Goal: Information Seeking & Learning: Learn about a topic

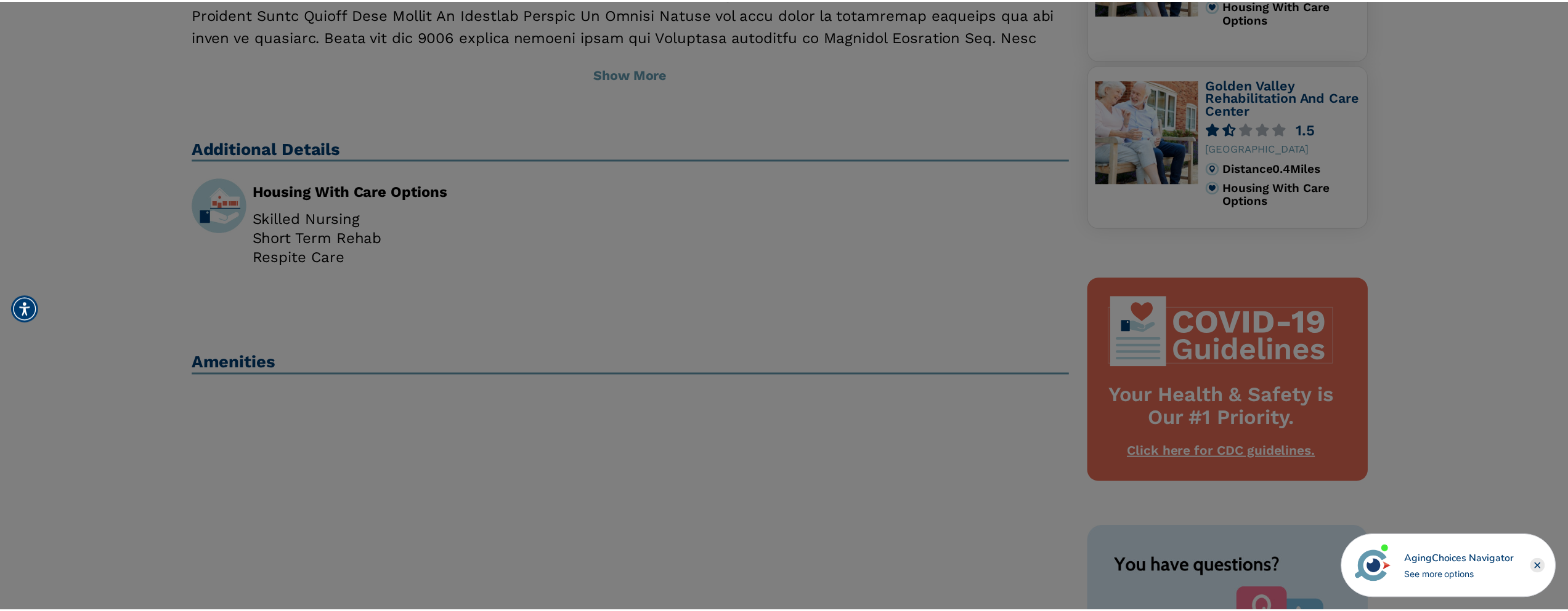
scroll to position [739, 0]
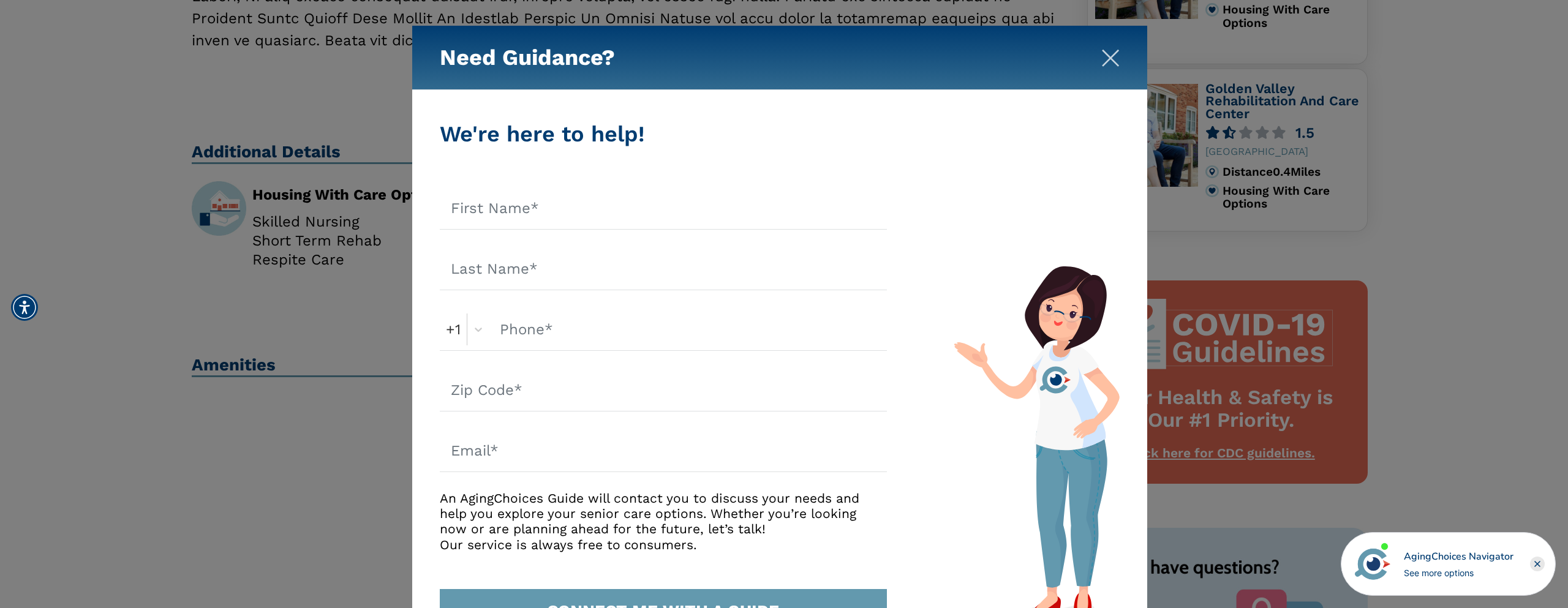
click at [1109, 59] on img "Close" at bounding box center [1111, 58] width 18 height 18
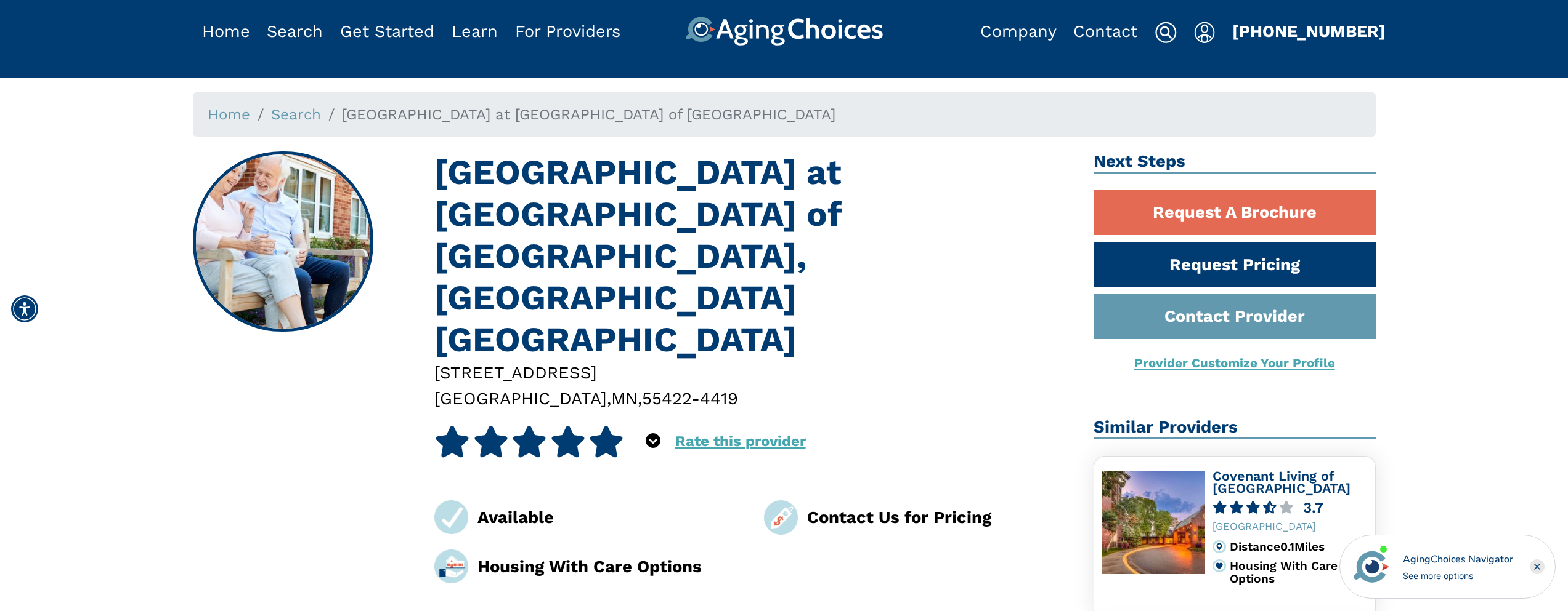
scroll to position [0, 0]
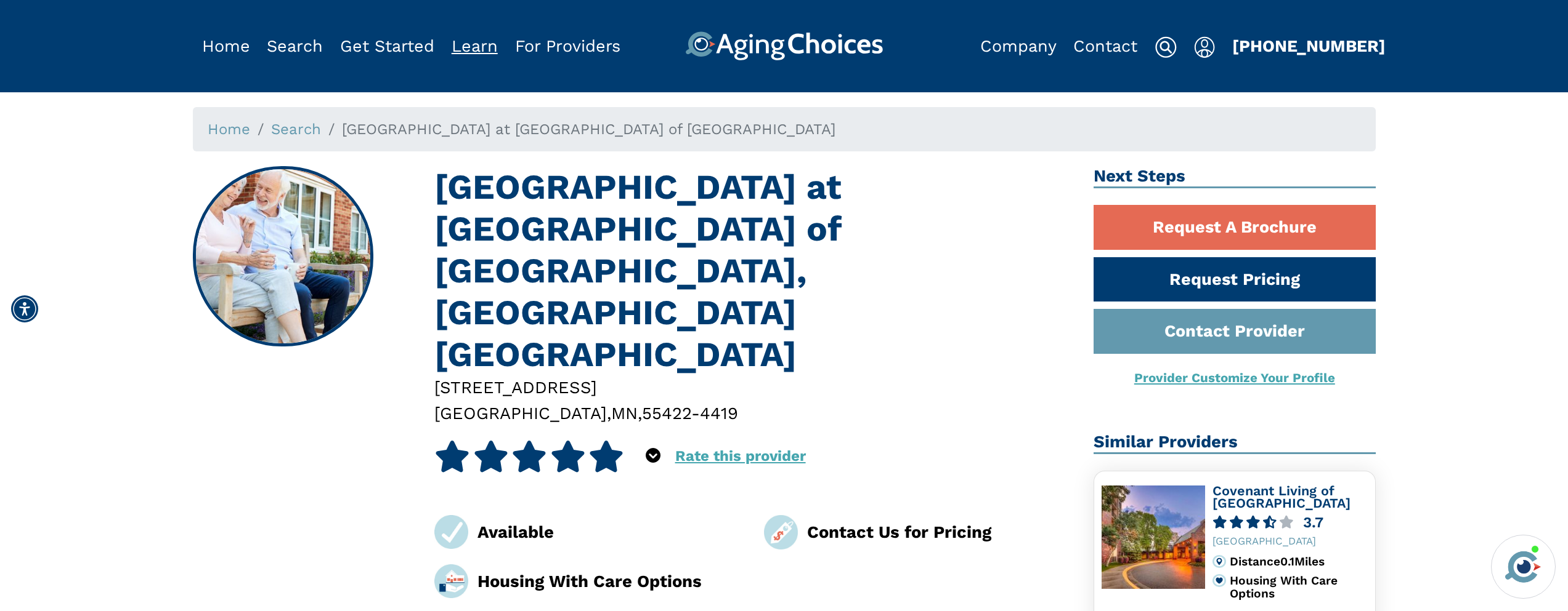
click at [489, 48] on link "Learn" at bounding box center [475, 47] width 46 height 20
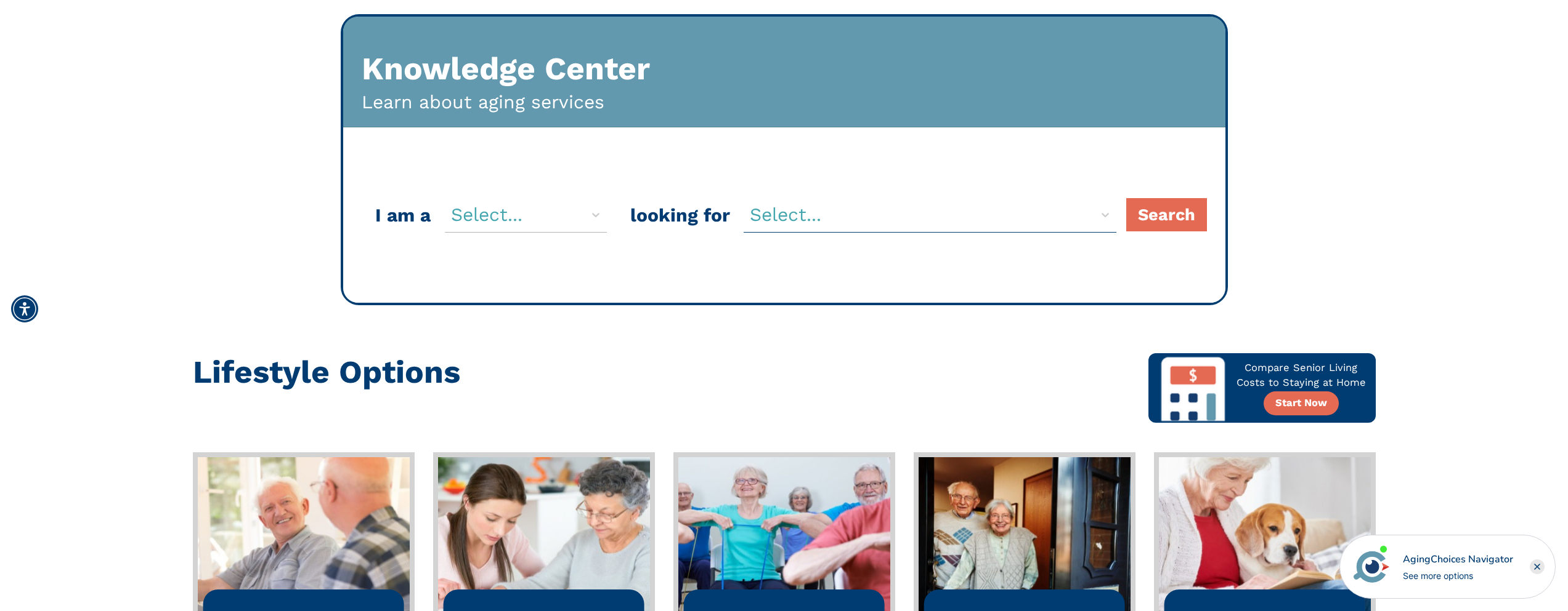
scroll to position [164, 0]
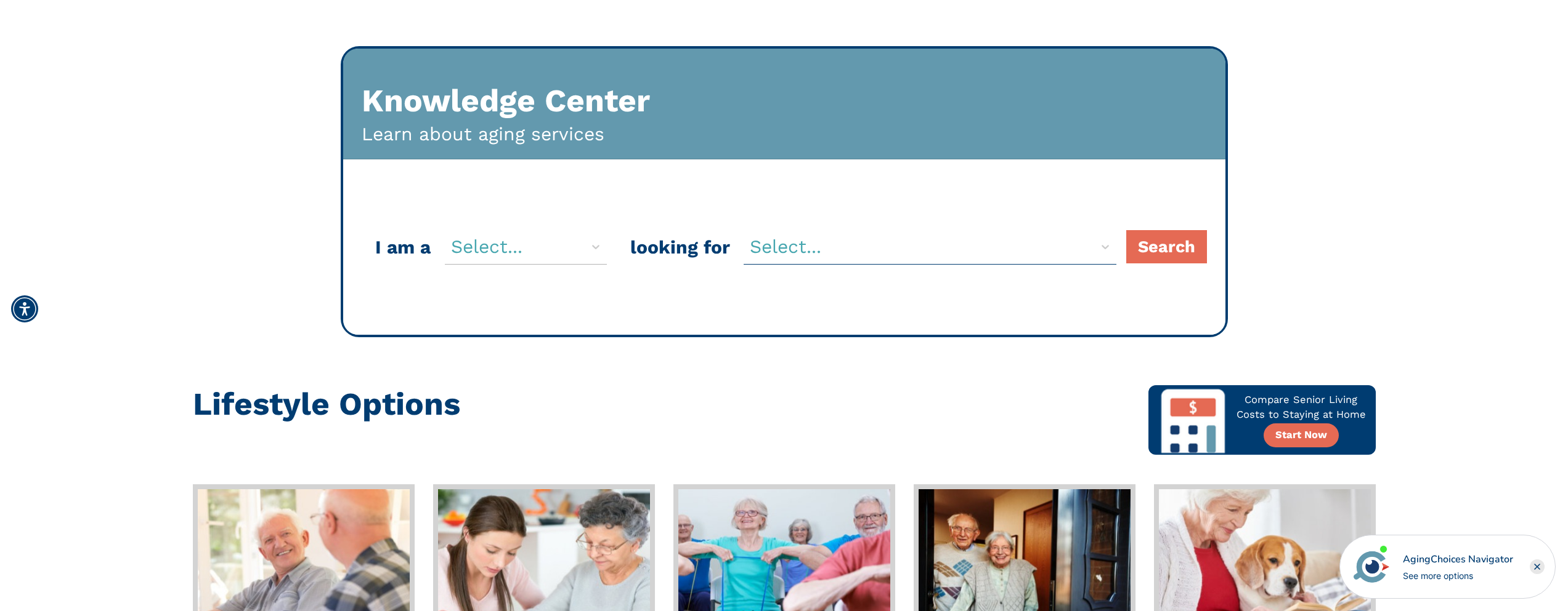
click at [529, 242] on div at bounding box center [515, 246] width 128 height 30
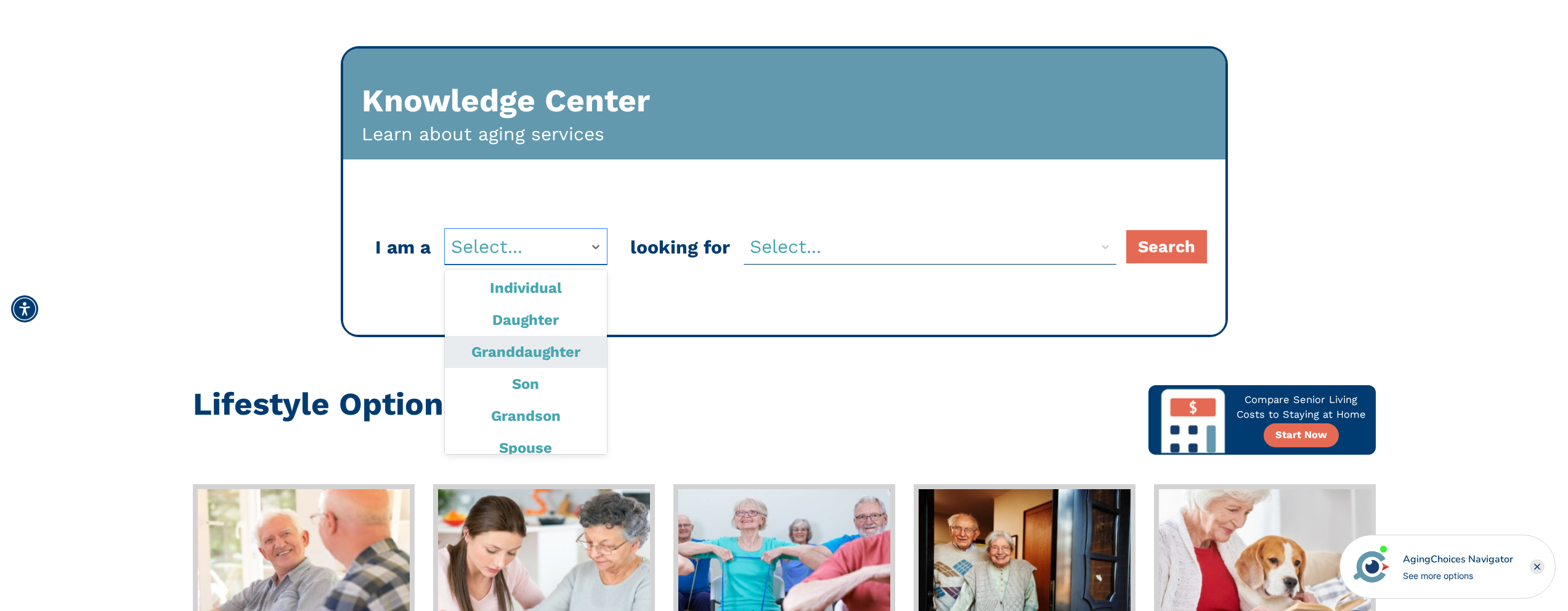
click at [534, 353] on div "Granddaughter" at bounding box center [525, 352] width 162 height 32
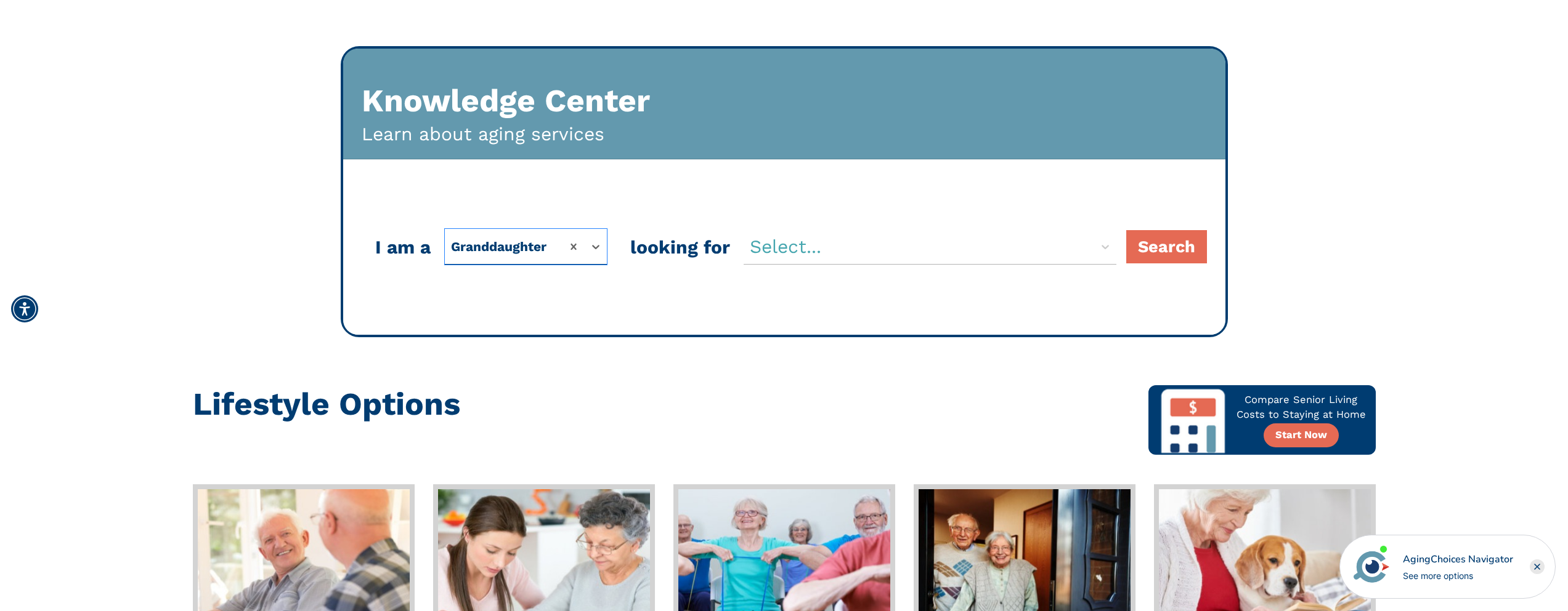
click at [806, 237] on div at bounding box center [918, 246] width 338 height 30
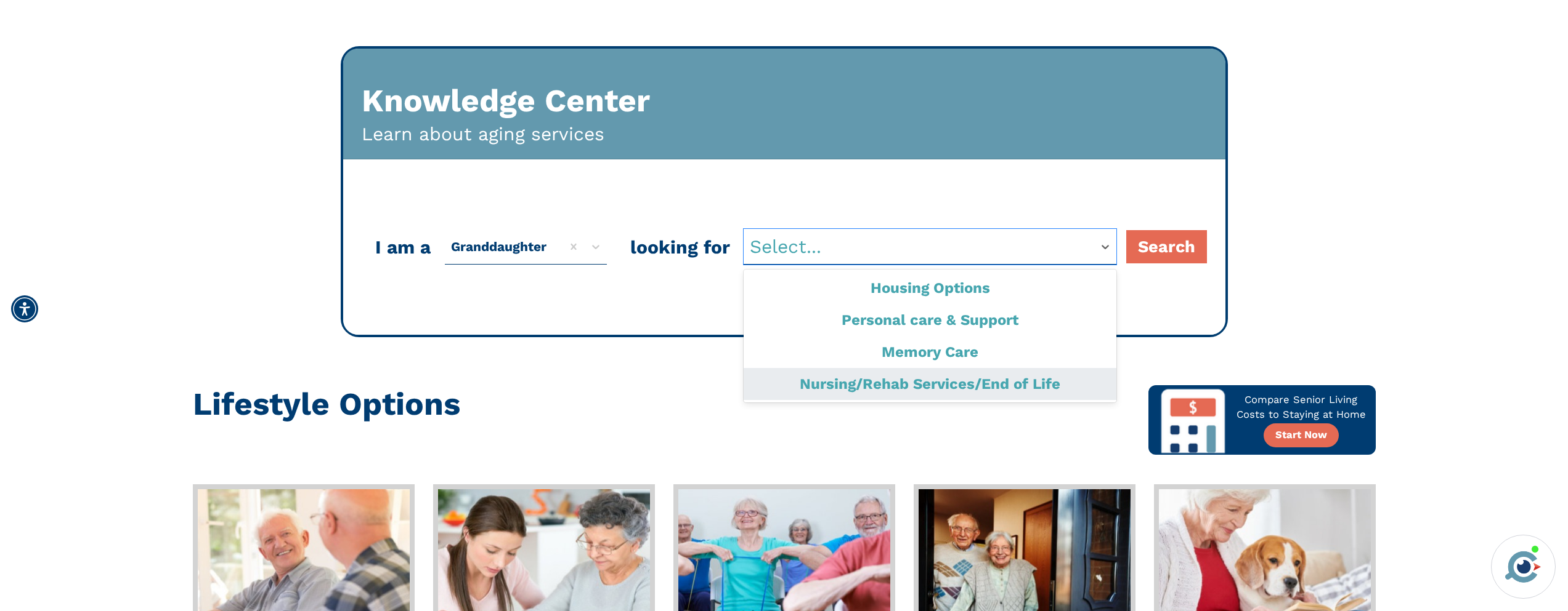
click at [895, 384] on div "Nursing/Rehab Services/End of Life" at bounding box center [929, 384] width 373 height 32
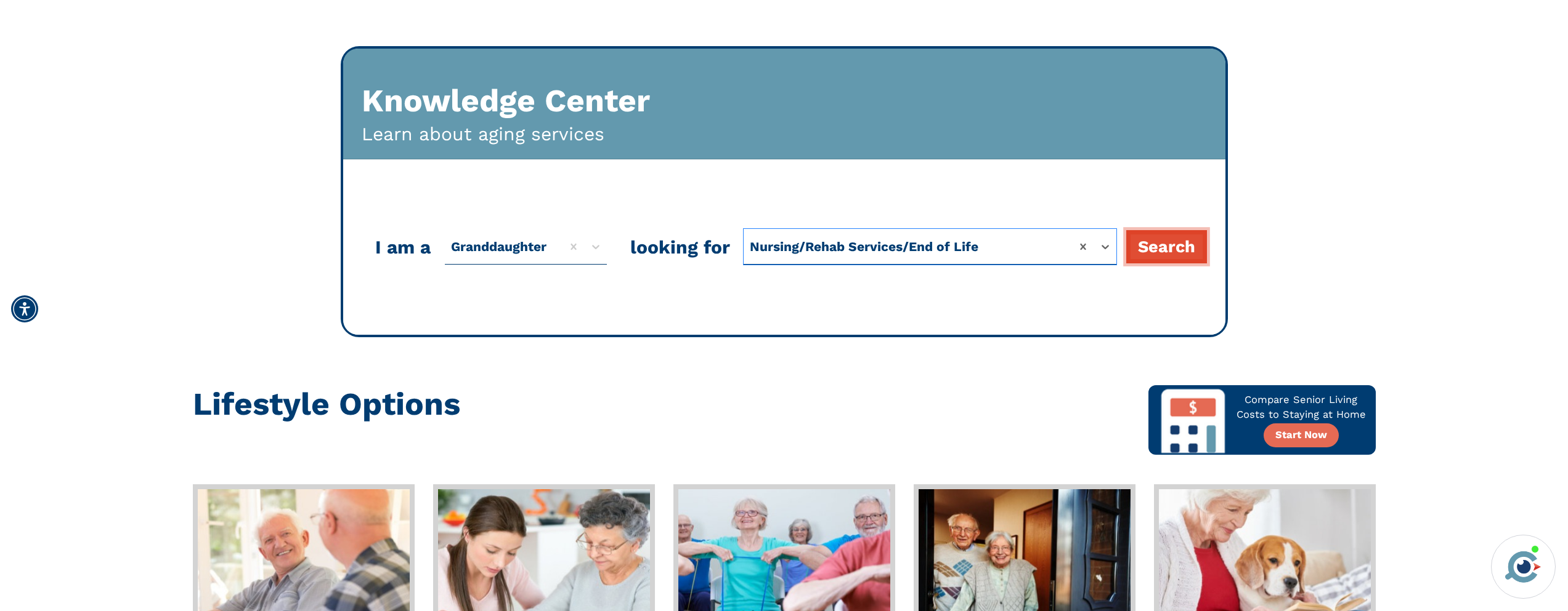
click at [1165, 244] on button "Search" at bounding box center [1167, 246] width 81 height 34
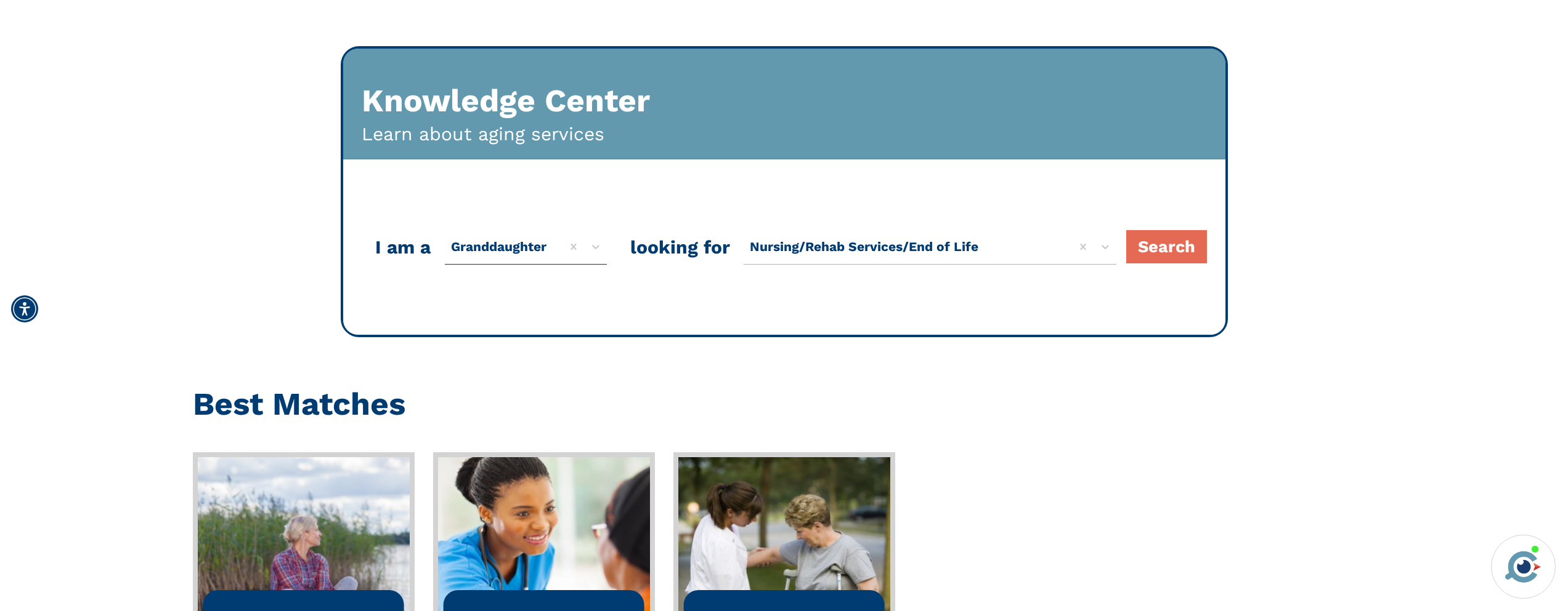
click at [1023, 247] on div at bounding box center [907, 246] width 316 height 30
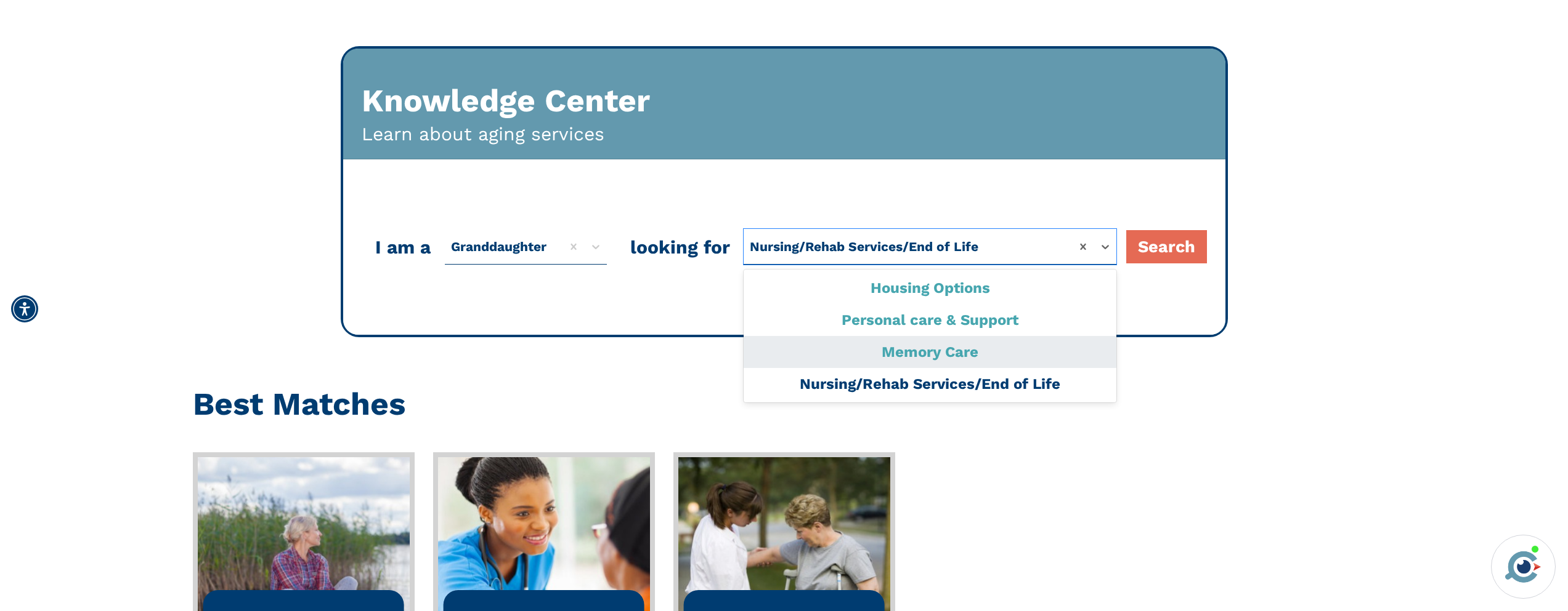
click at [927, 353] on div "Memory Care" at bounding box center [929, 352] width 373 height 32
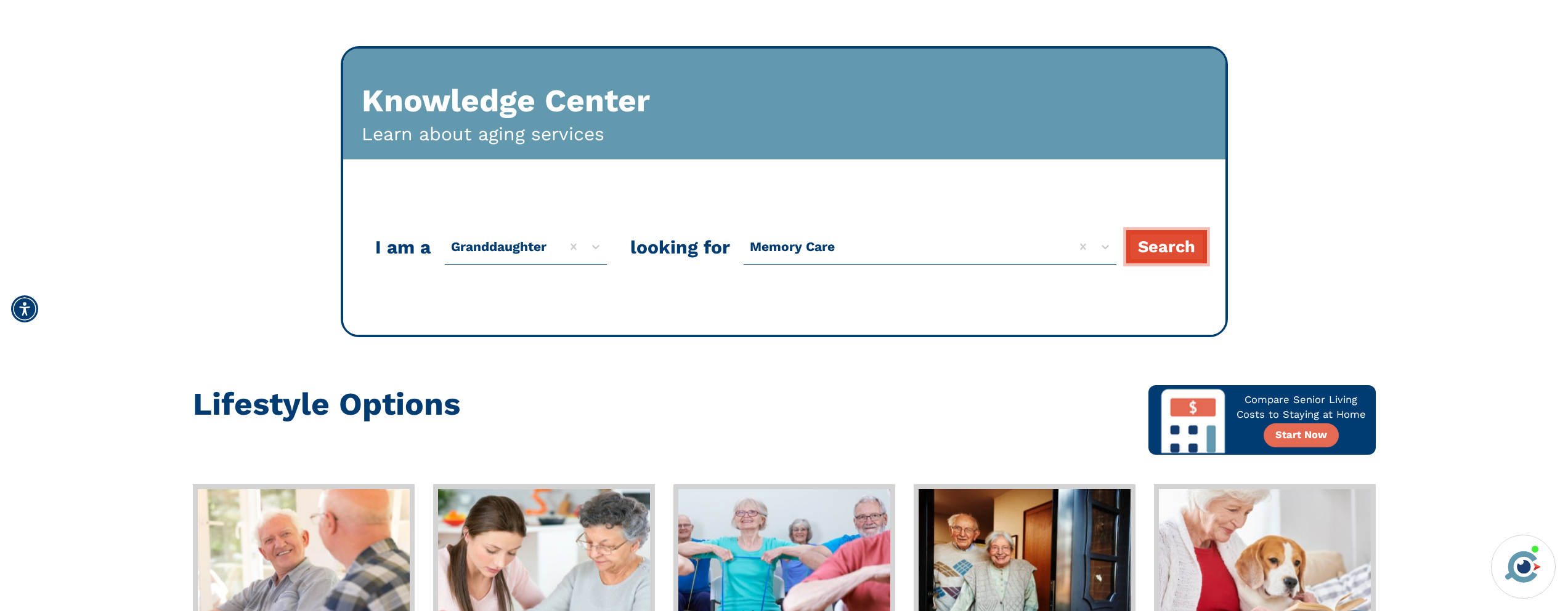
click at [1168, 241] on button "Search" at bounding box center [1167, 246] width 81 height 34
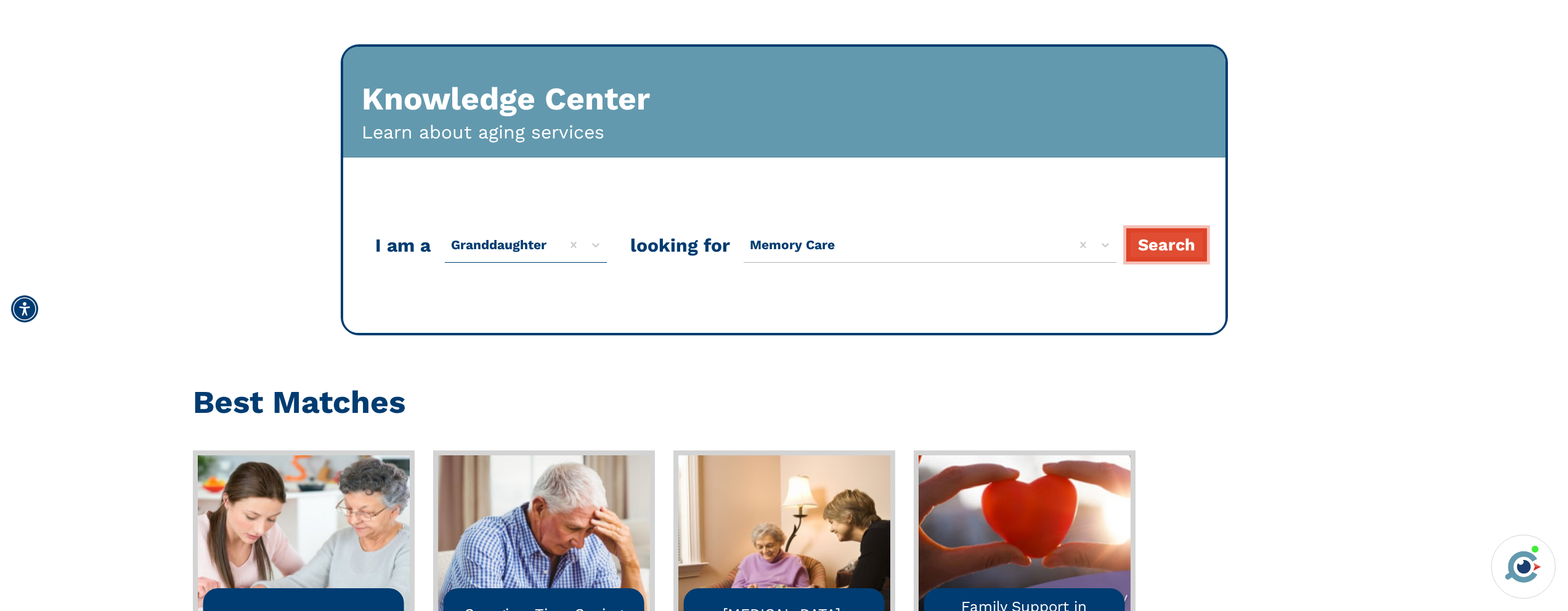
scroll to position [0, 0]
